Goal: Find specific page/section

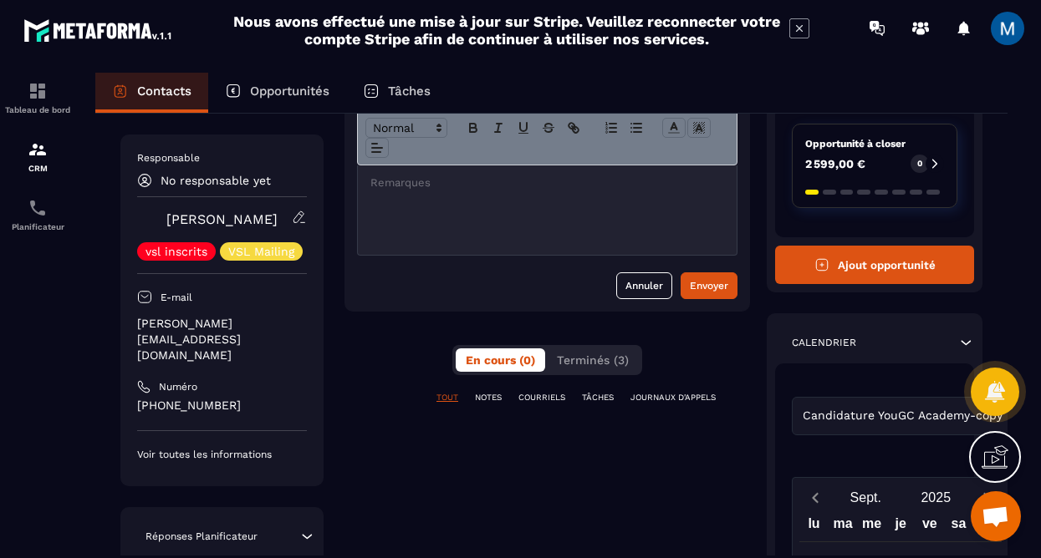
scroll to position [94, 0]
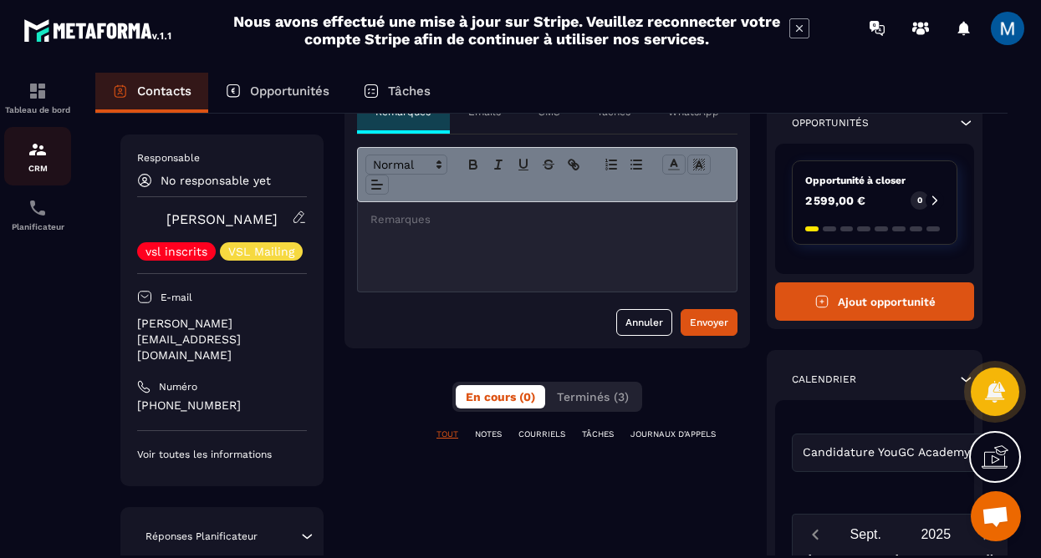
click at [38, 157] on img at bounding box center [38, 150] width 20 height 20
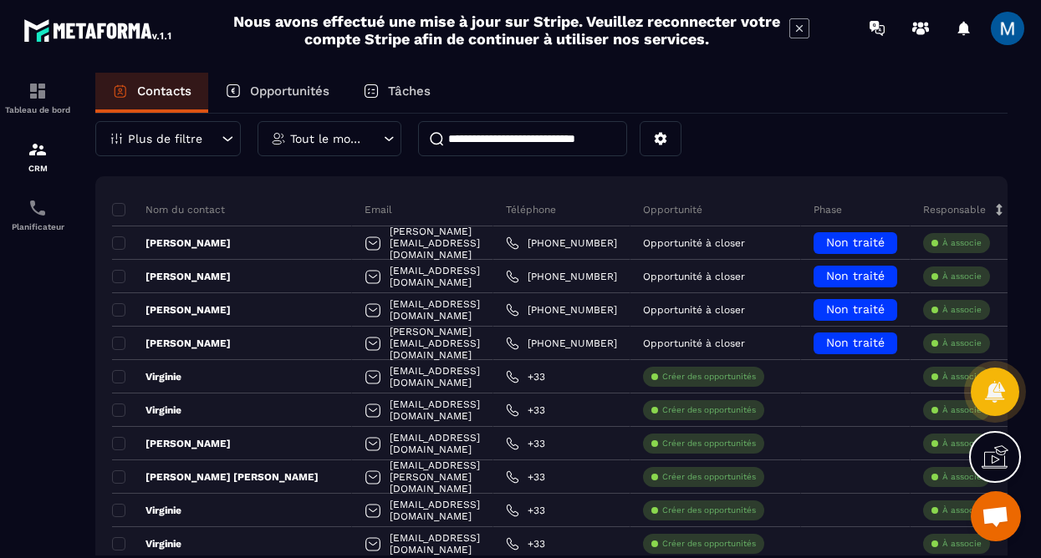
click at [588, 101] on div "Ajout de contact 77 Contacts" at bounding box center [551, 73] width 912 height 56
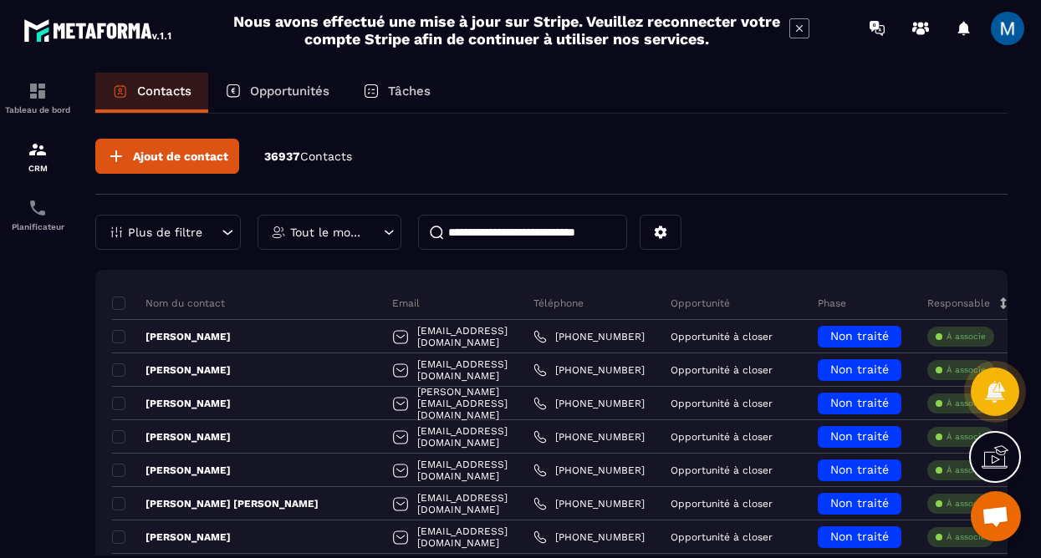
click at [523, 237] on input at bounding box center [522, 232] width 209 height 35
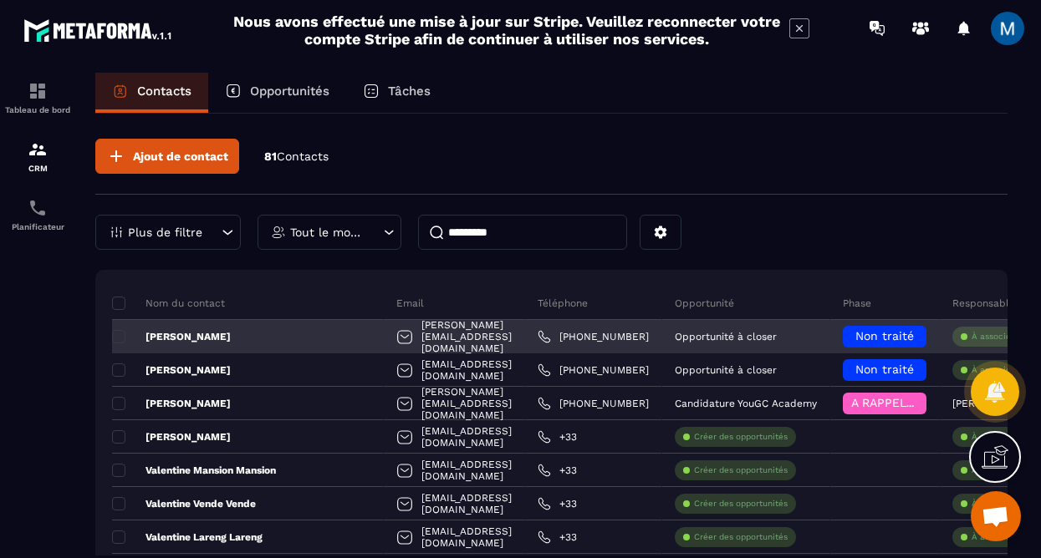
type input "*********"
click at [222, 343] on div "[PERSON_NAME]" at bounding box center [248, 336] width 272 height 33
